Goal: Check status: Check status

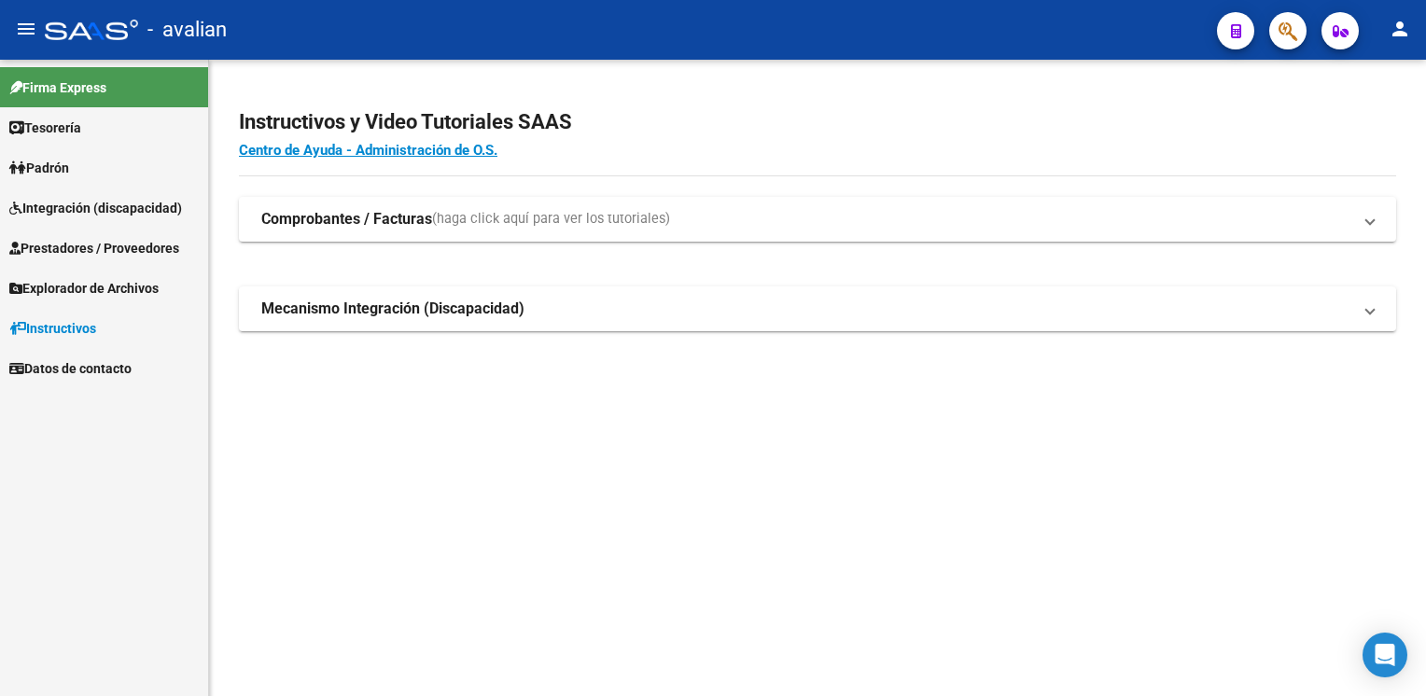
click at [71, 241] on span "Prestadores / Proveedores" at bounding box center [94, 248] width 170 height 21
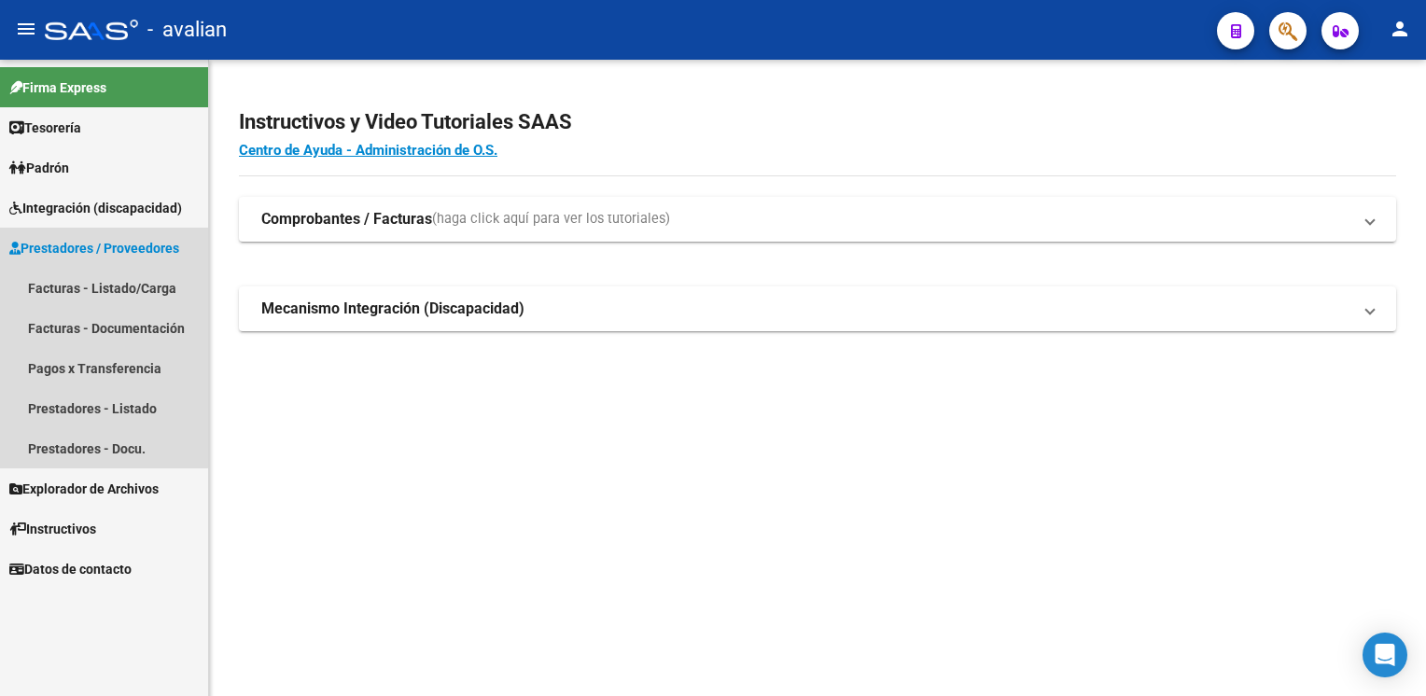
click at [93, 231] on link "Prestadores / Proveedores" at bounding box center [104, 248] width 208 height 40
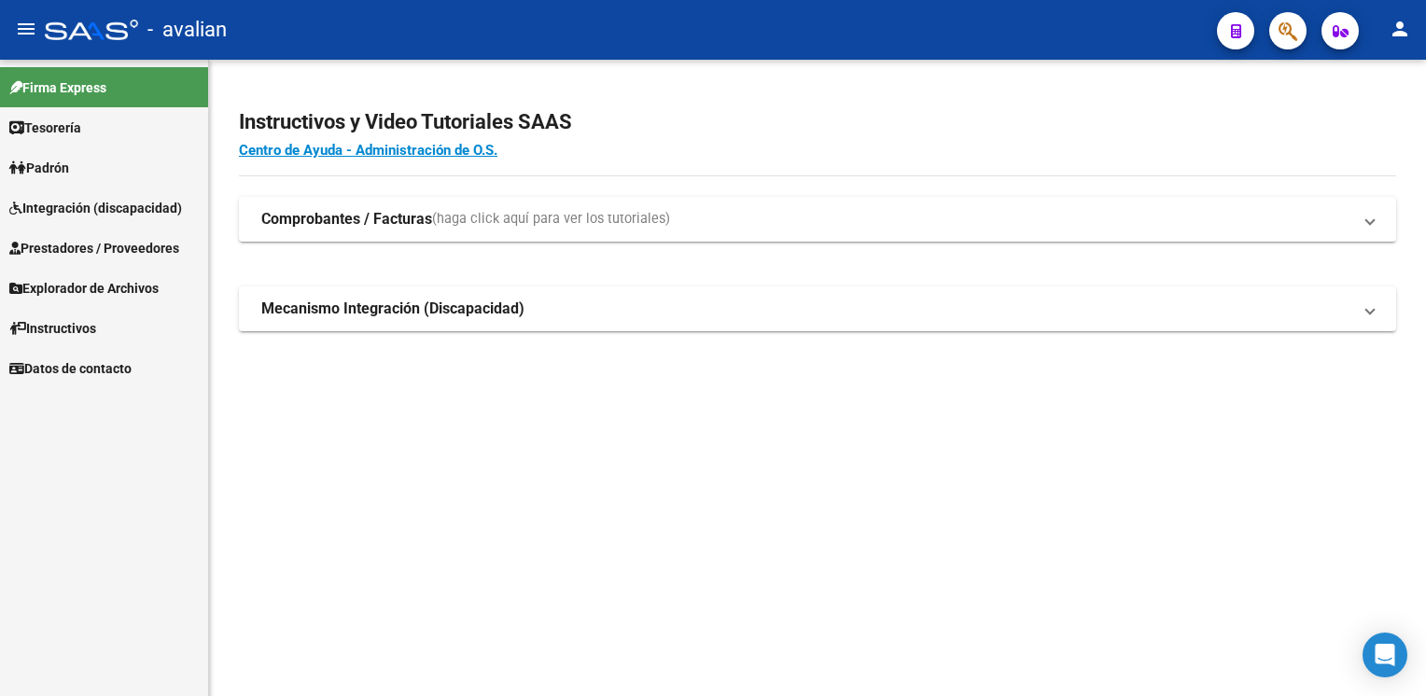
click at [86, 292] on span "Explorador de Archivos" at bounding box center [83, 288] width 149 height 21
click at [106, 286] on span "Explorador de Archivos" at bounding box center [83, 288] width 149 height 21
click at [108, 200] on span "Integración (discapacidad)" at bounding box center [95, 208] width 173 height 21
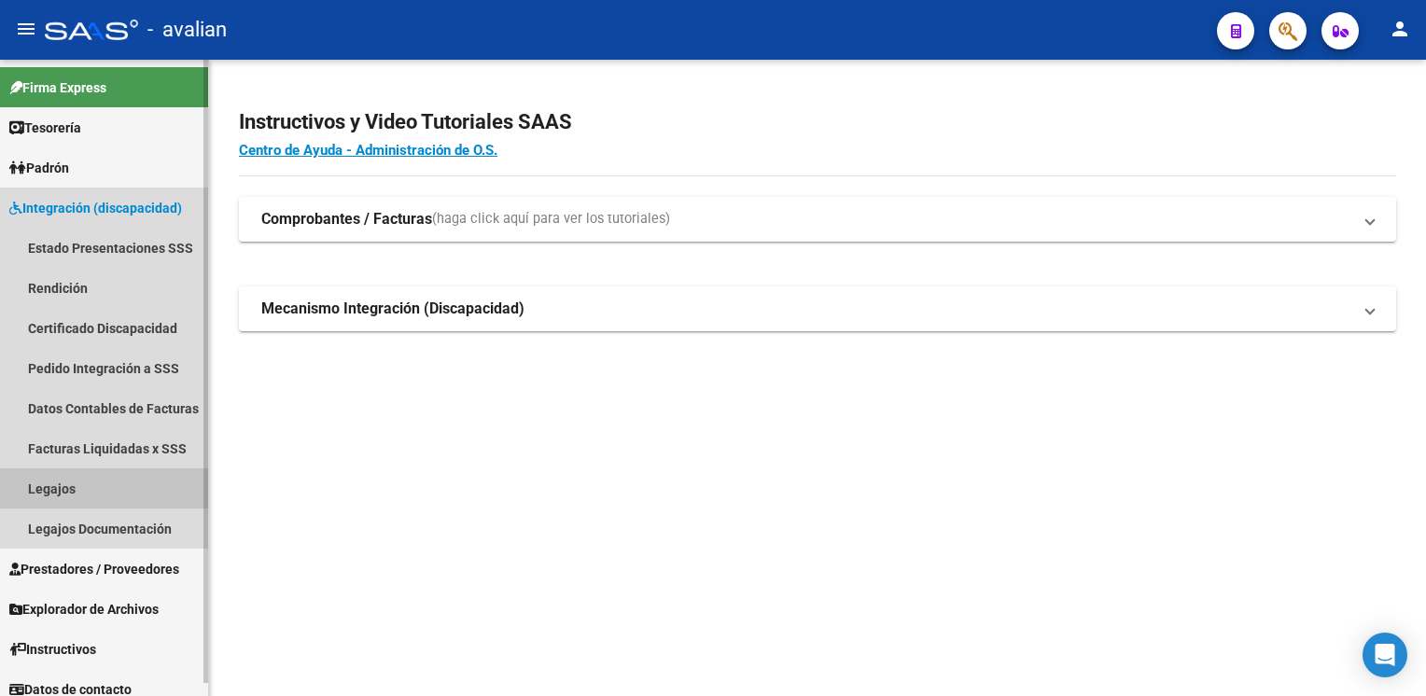
click at [91, 492] on link "Legajos" at bounding box center [104, 489] width 208 height 40
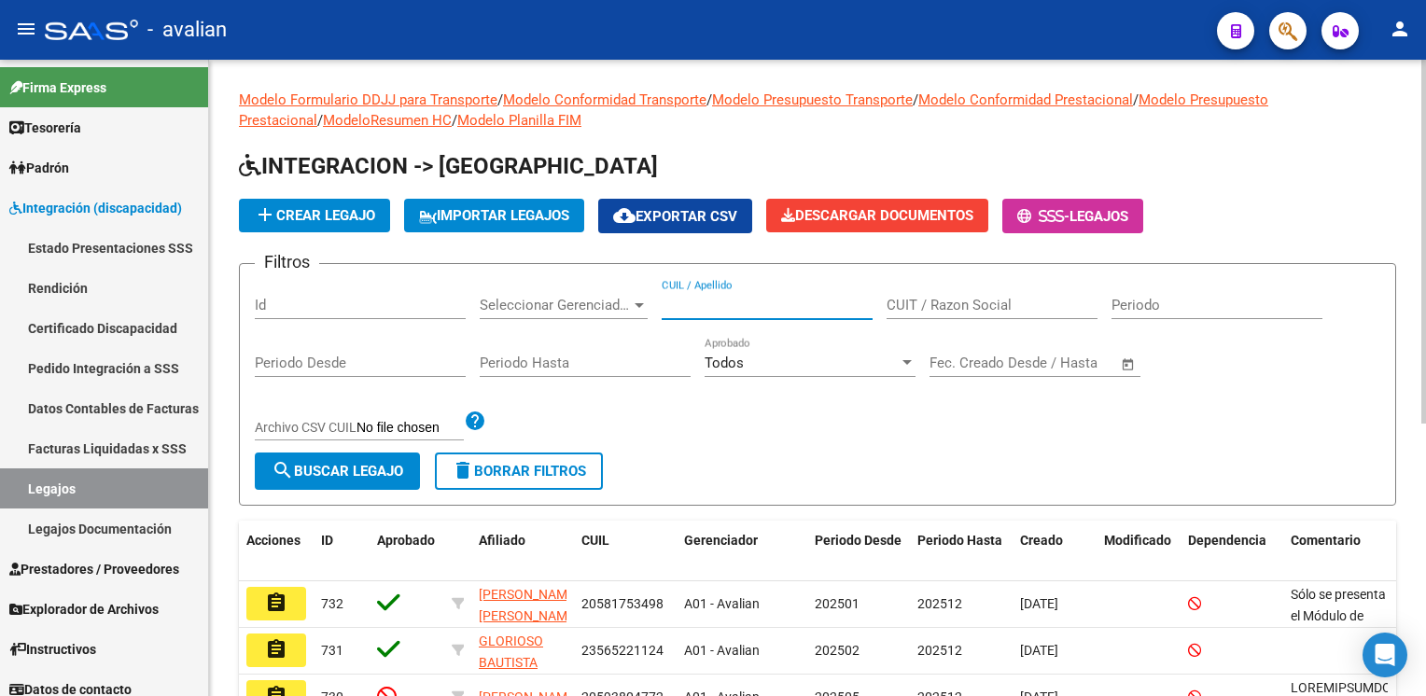
click at [760, 306] on input "CUIL / Apellido" at bounding box center [767, 305] width 211 height 17
paste input "20523702743"
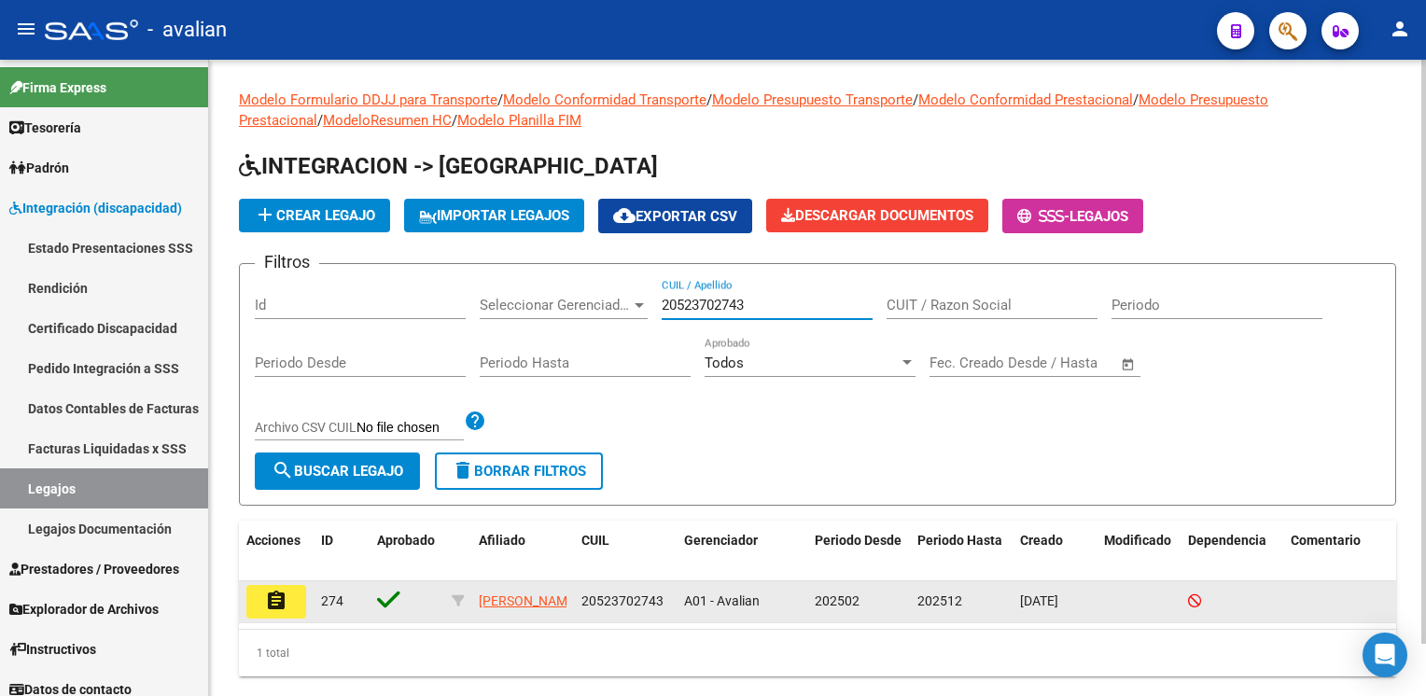
type input "20523702743"
click at [261, 596] on button "assignment" at bounding box center [276, 602] width 60 height 34
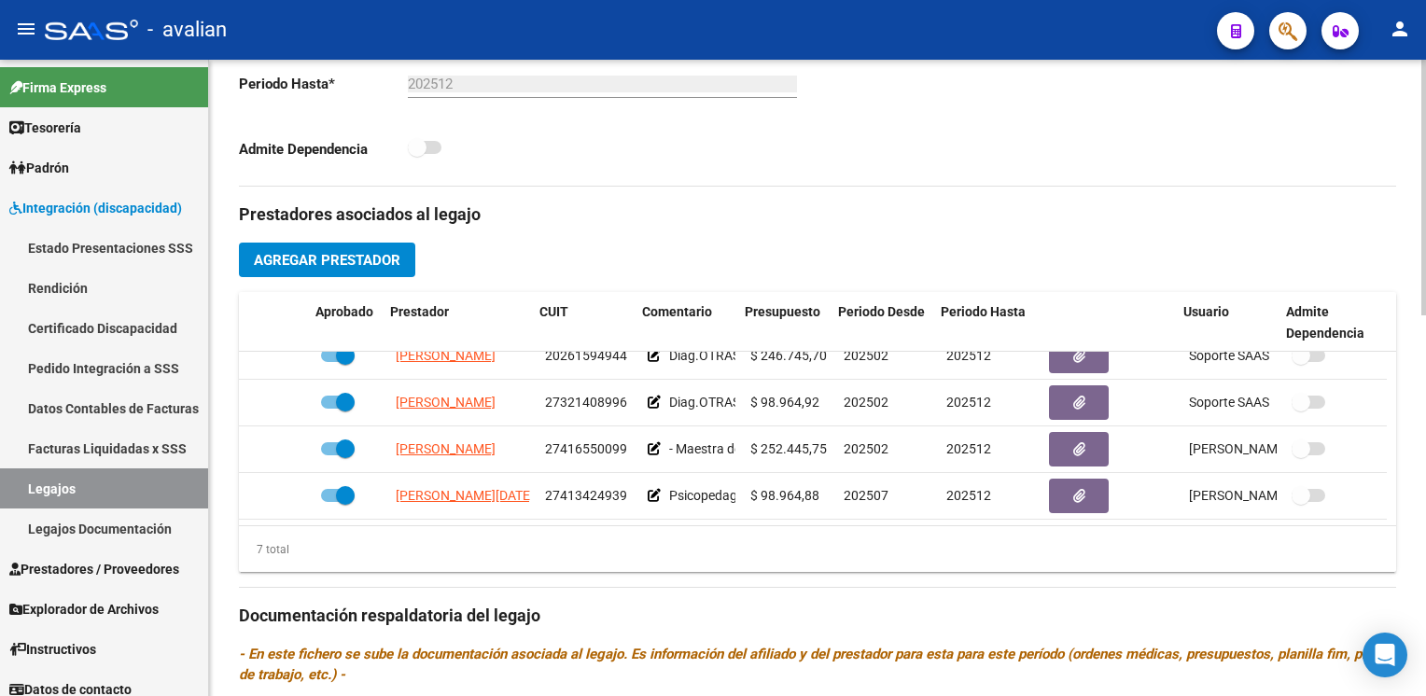
scroll to position [172, 5]
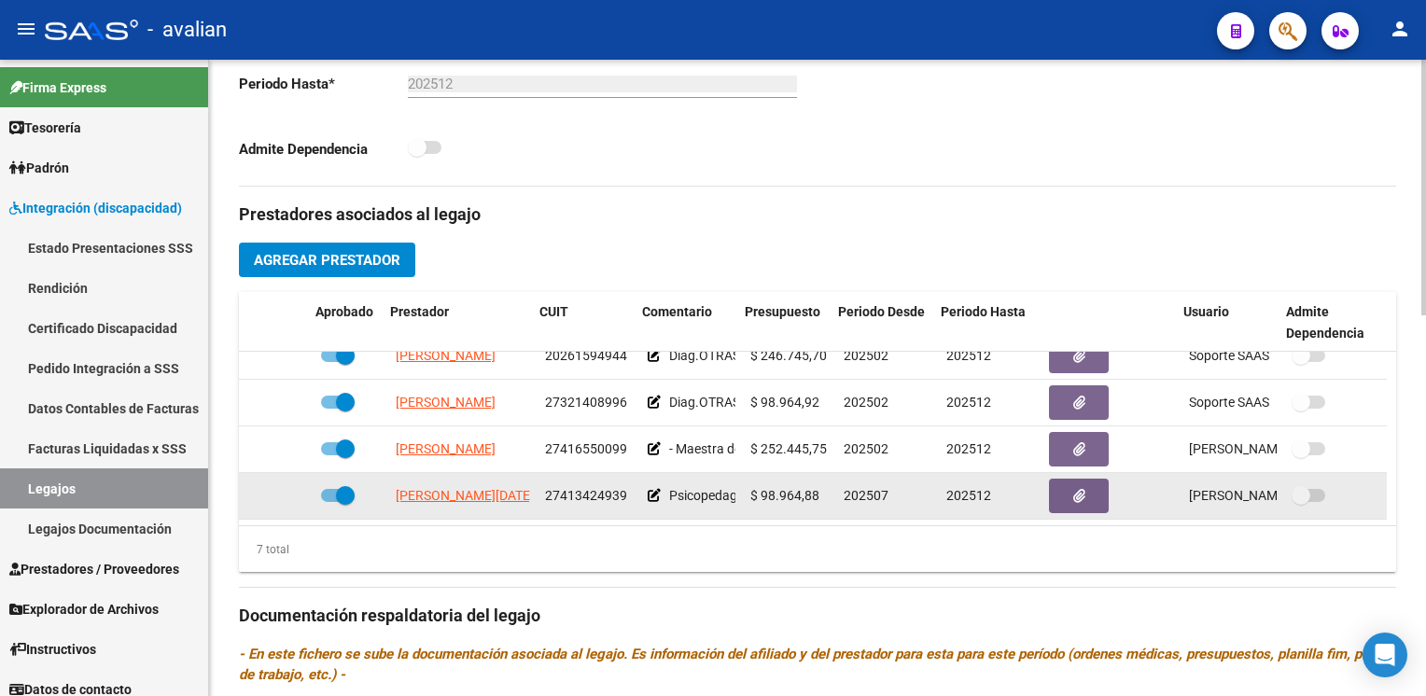
click at [574, 488] on span "27413424939" at bounding box center [586, 495] width 82 height 15
copy span "27413424939"
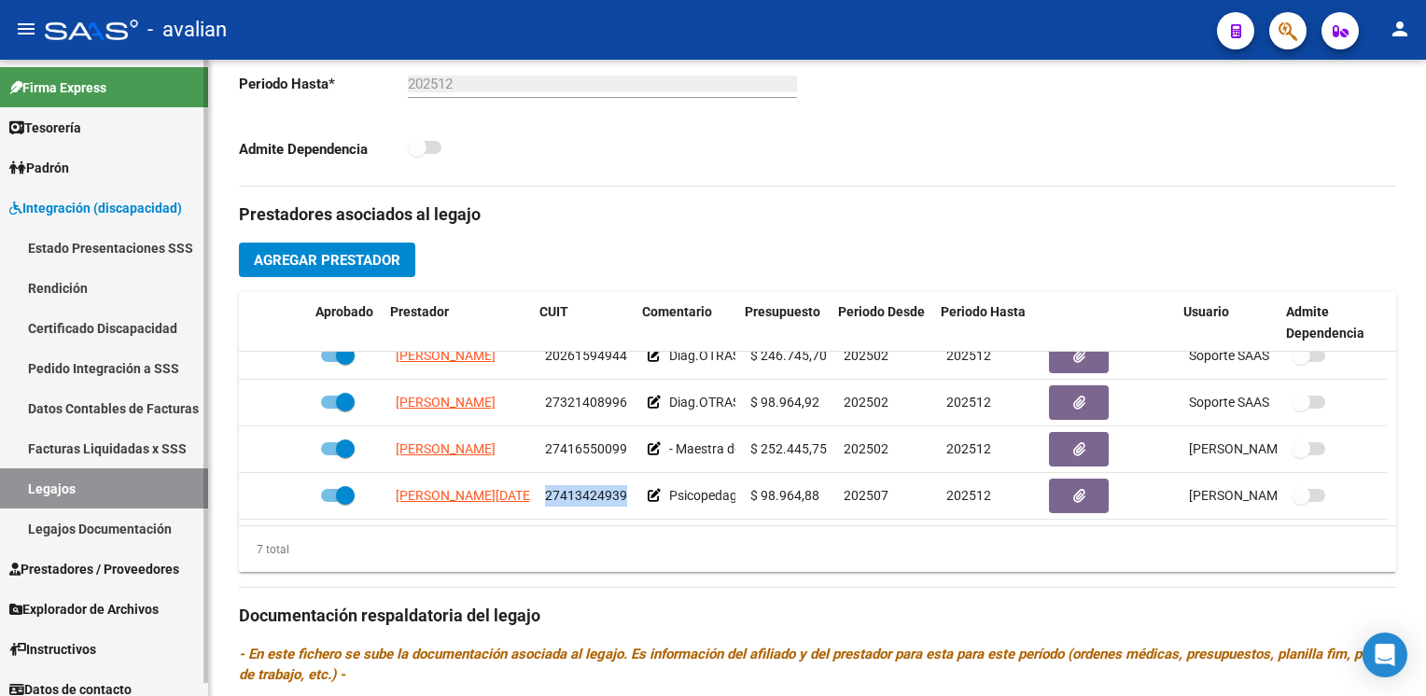
click at [73, 452] on link "Facturas Liquidadas x SSS" at bounding box center [104, 448] width 208 height 40
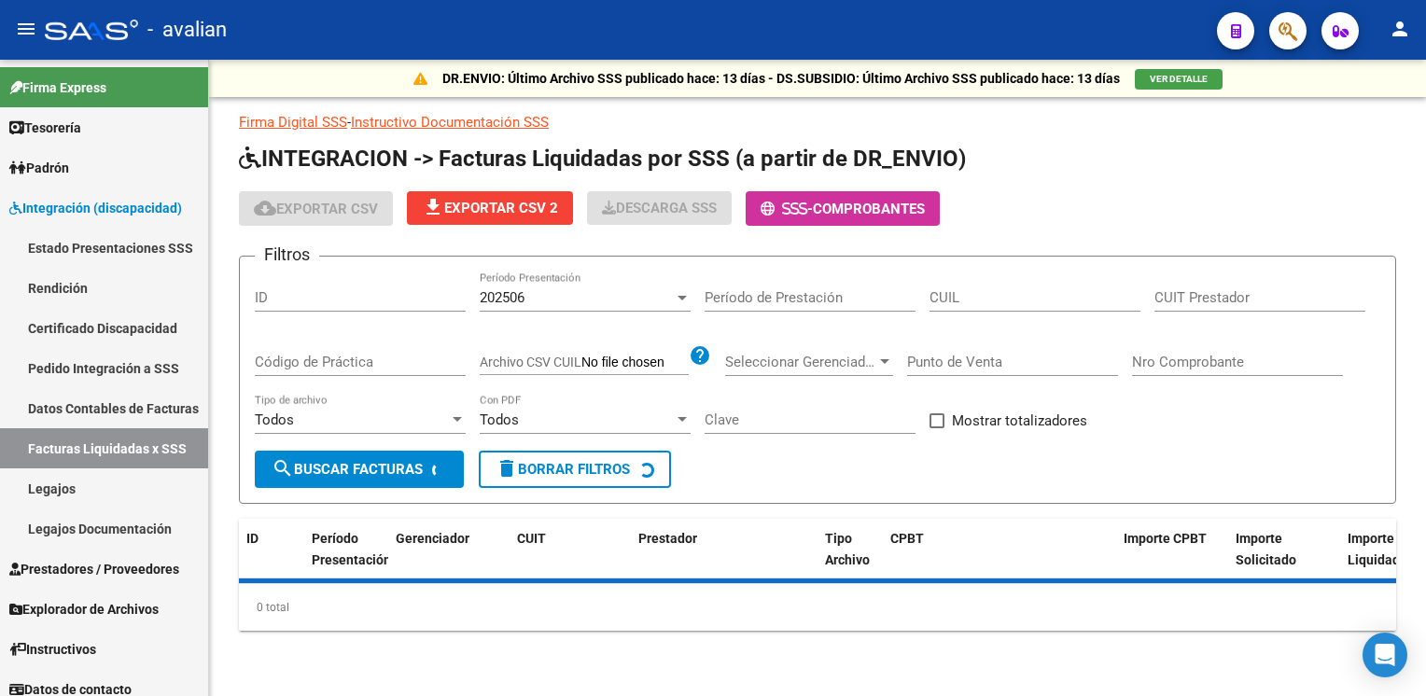
click at [282, 304] on input "ID" at bounding box center [360, 297] width 211 height 17
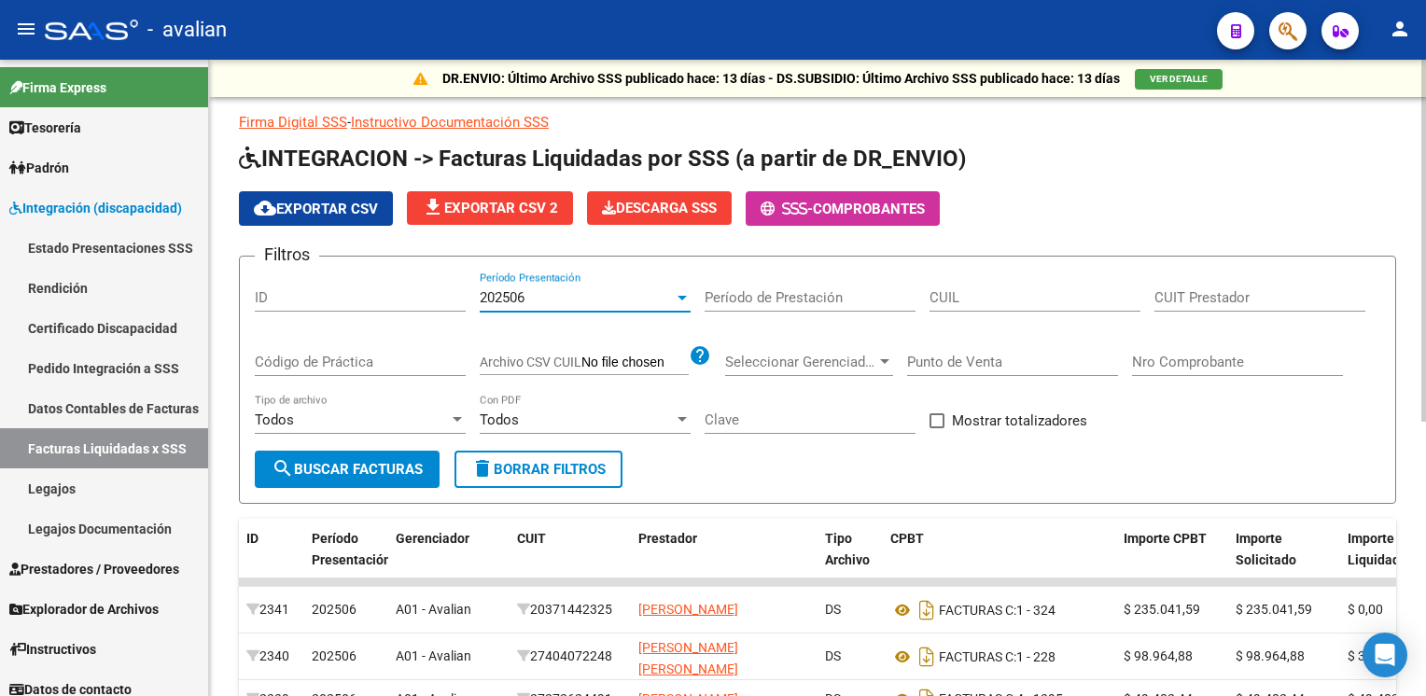
click at [586, 304] on div "202506" at bounding box center [577, 297] width 194 height 17
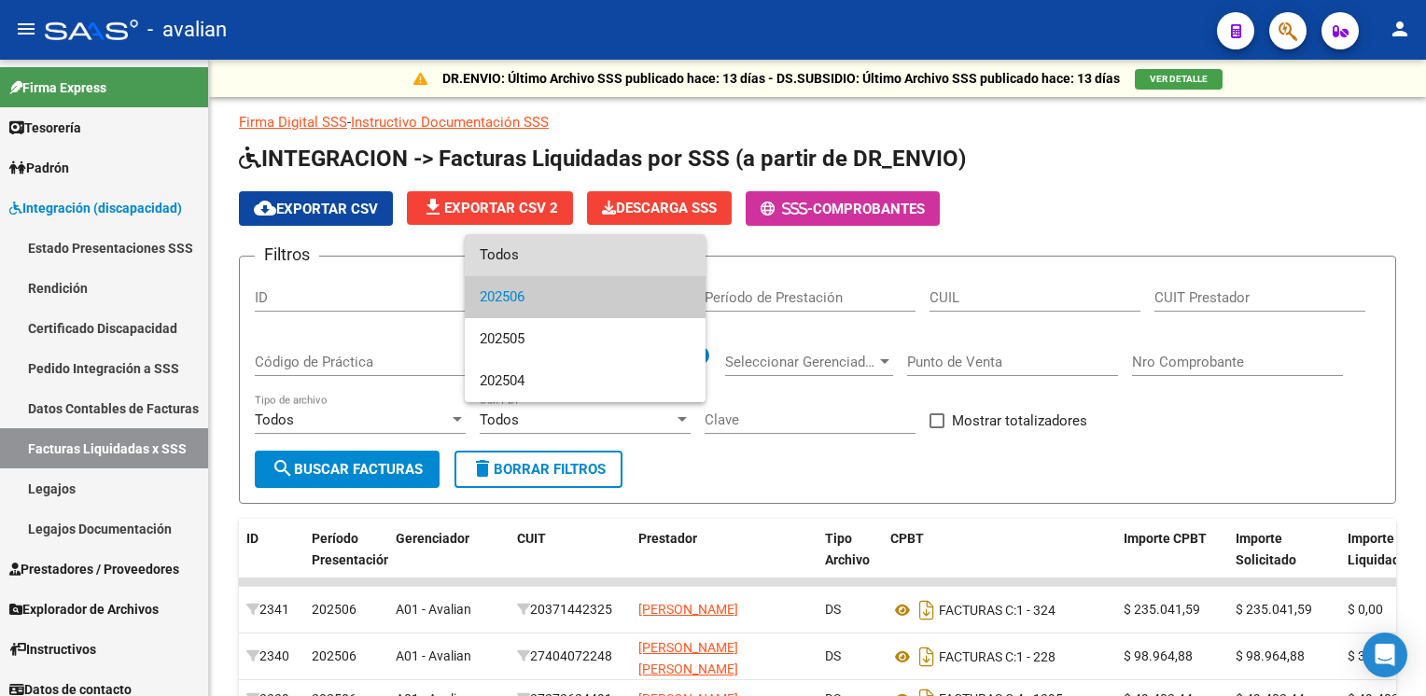
click at [545, 258] on span "Todos" at bounding box center [585, 255] width 211 height 42
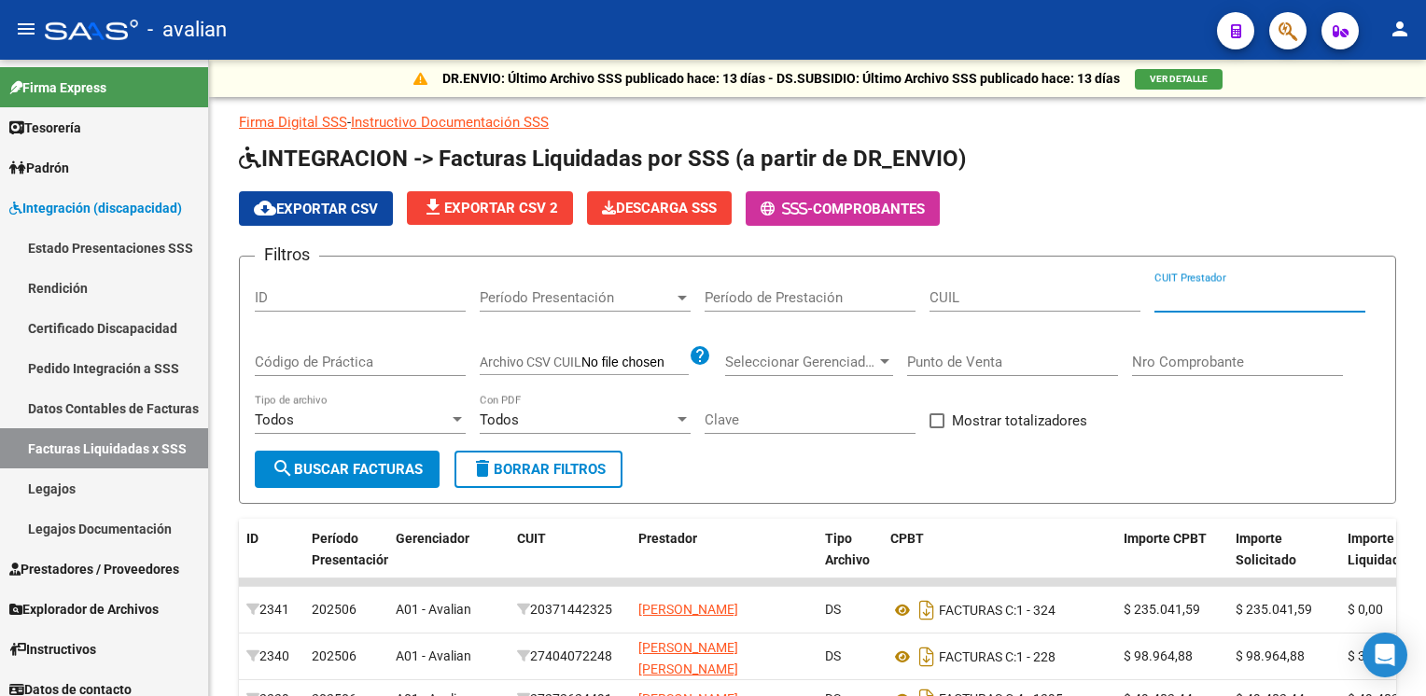
paste input "27-41342493-9"
type input "27-41342493-9"
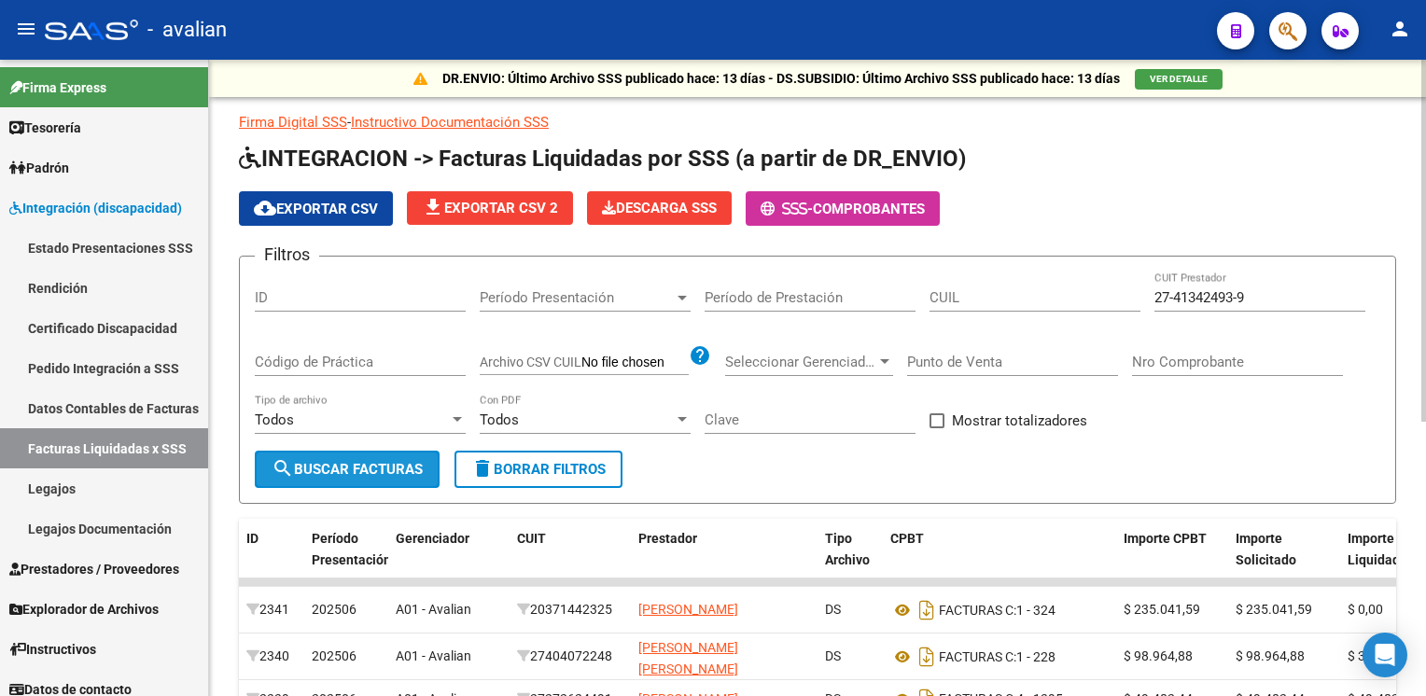
click at [315, 467] on span "search Buscar Facturas" at bounding box center [347, 469] width 151 height 17
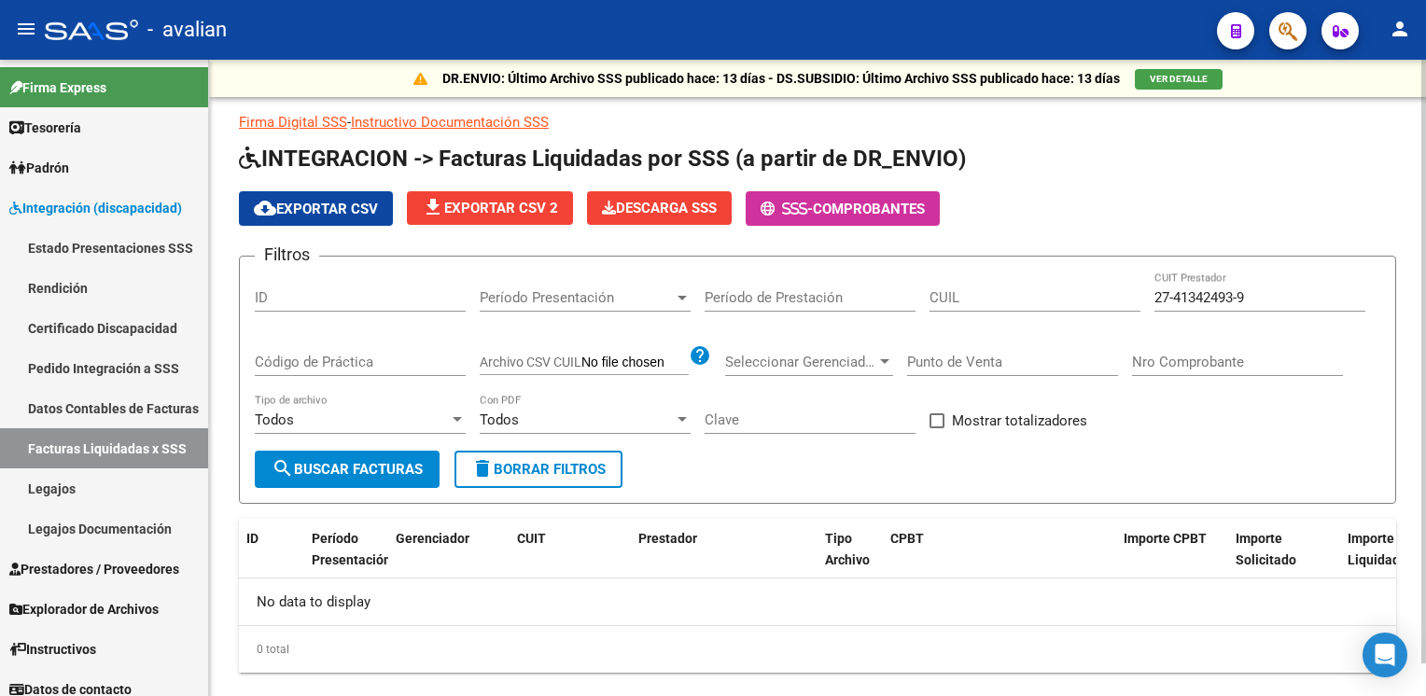
click at [310, 301] on input "ID" at bounding box center [360, 297] width 211 height 17
click at [545, 294] on span "Período Presentación" at bounding box center [577, 297] width 194 height 17
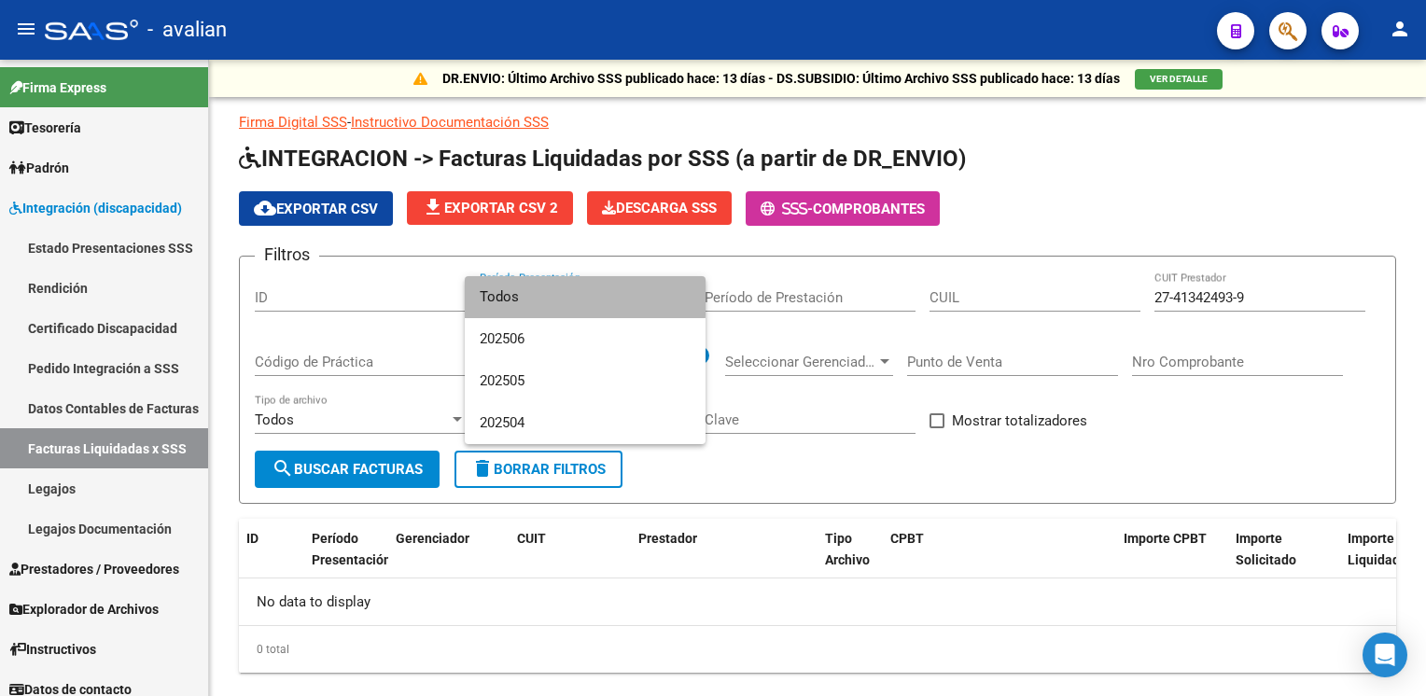
click at [526, 289] on span "Todos" at bounding box center [585, 297] width 211 height 42
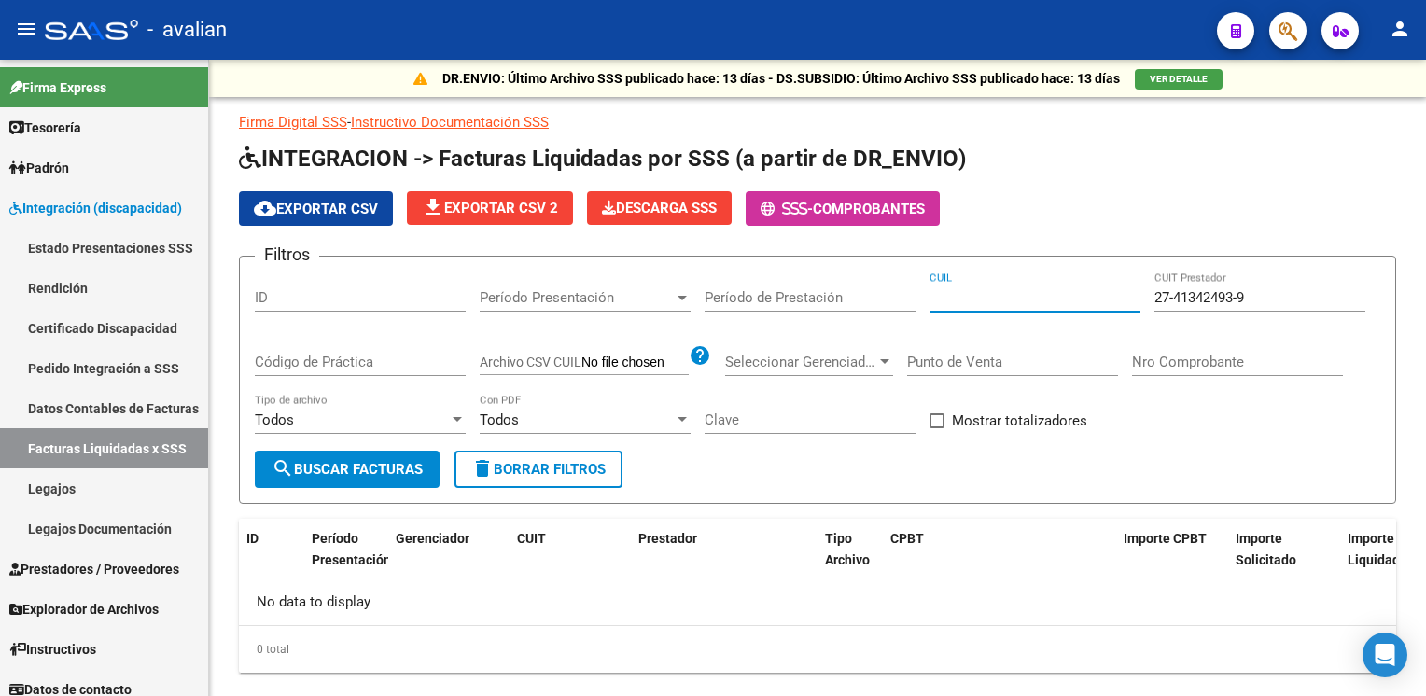
paste input "27-41342493-9"
type input "27-41342493-9"
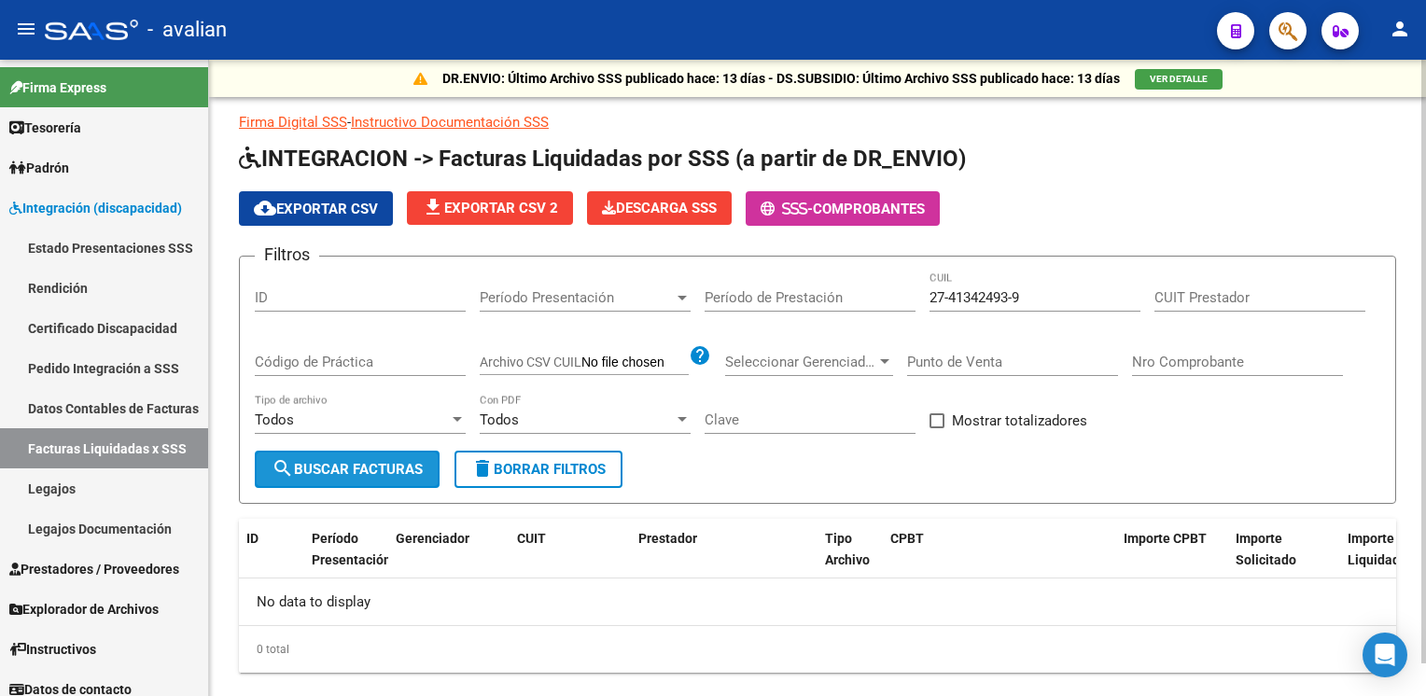
click at [348, 462] on span "search Buscar Facturas" at bounding box center [347, 469] width 151 height 17
